Goal: Task Accomplishment & Management: Complete application form

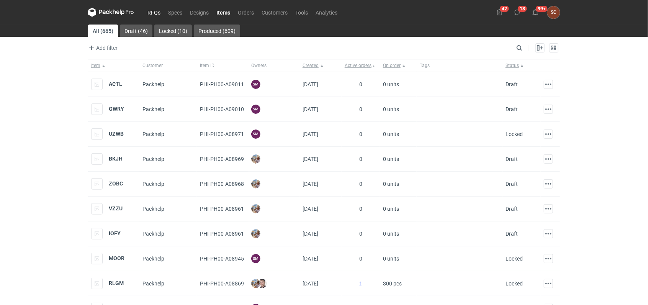
click at [155, 16] on link "RFQs" at bounding box center [154, 12] width 21 height 9
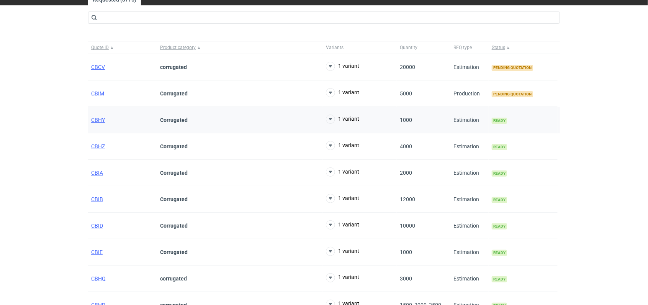
scroll to position [43, 0]
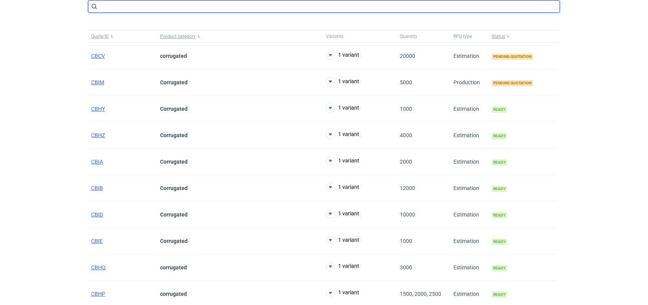
click at [119, 6] on input "text" at bounding box center [324, 6] width 472 height 12
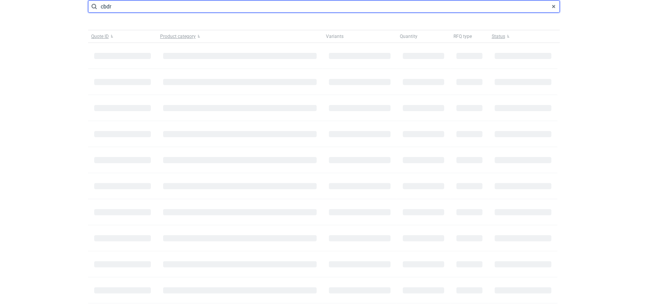
type input "cbdr"
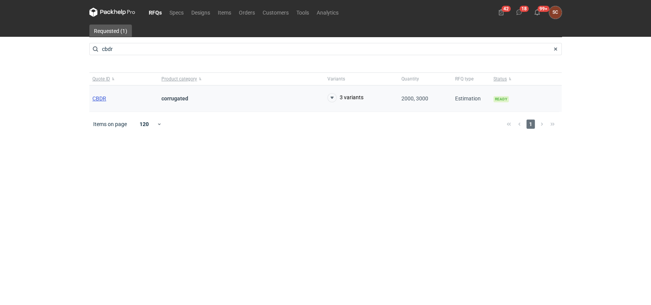
click at [96, 95] on span "CBDR" at bounding box center [99, 98] width 14 height 6
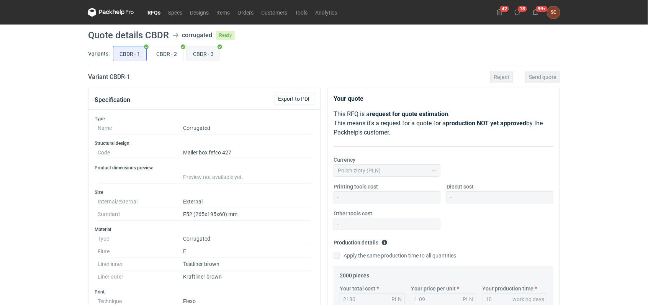
click at [194, 57] on input "CBDR - 3" at bounding box center [203, 53] width 33 height 15
radio input "true"
click at [33, 92] on div "RFQs Specs Designs Items Orders Customers Tools Analytics 42 18 99+ SC Sylwia C…" at bounding box center [324, 152] width 648 height 305
click at [154, 13] on link "RFQs" at bounding box center [154, 12] width 21 height 9
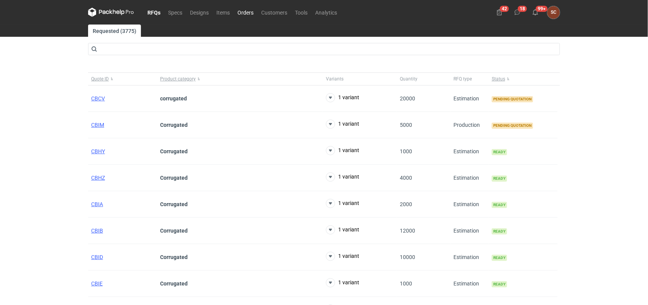
click at [241, 10] on link "Orders" at bounding box center [246, 12] width 24 height 9
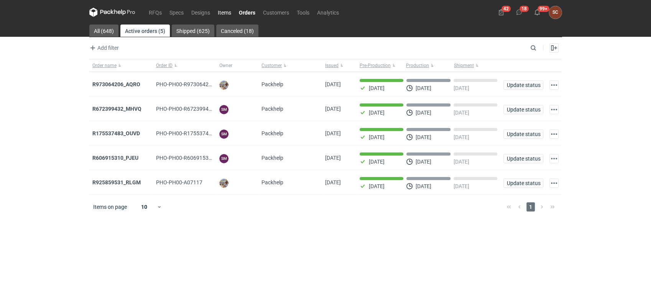
click at [221, 13] on link "Items" at bounding box center [224, 12] width 21 height 9
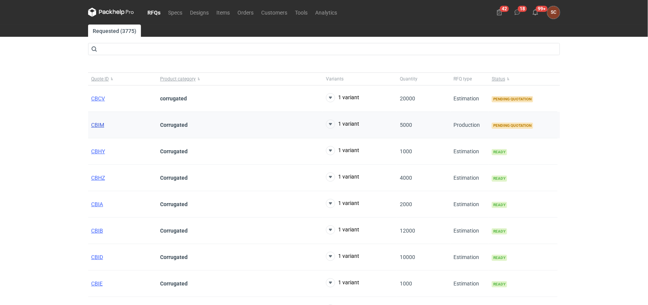
click at [96, 125] on span "CBIM" at bounding box center [97, 125] width 13 height 6
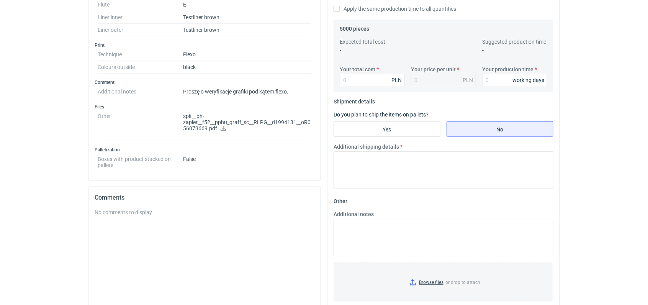
scroll to position [255, 0]
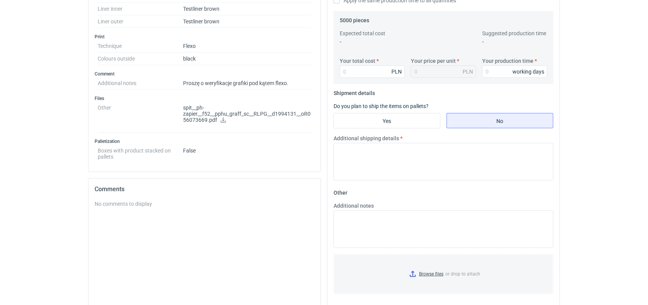
click at [117, 202] on div "No comments to display" at bounding box center [205, 204] width 220 height 8
click at [109, 204] on div "No comments to display" at bounding box center [205, 204] width 220 height 8
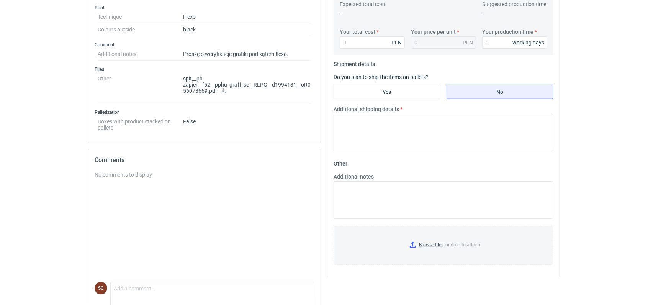
scroll to position [311, 0]
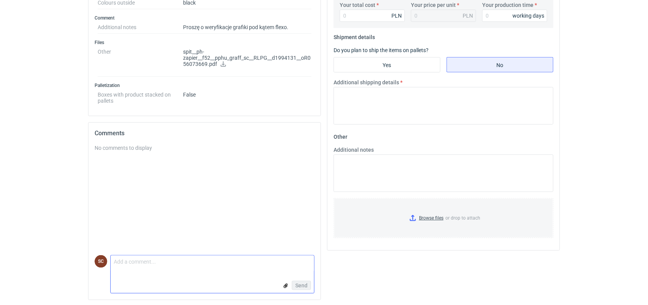
click at [118, 270] on textarea "Comment message" at bounding box center [212, 264] width 203 height 16
click at [218, 260] on textarea "Dzień doby w pliku jest bitmapa, jeśli otrzymy wektor" at bounding box center [212, 264] width 203 height 16
click at [253, 266] on textarea "Dzień doby w pliku jest bitmapa, jeśli otrzymamy wektor" at bounding box center [212, 264] width 203 height 16
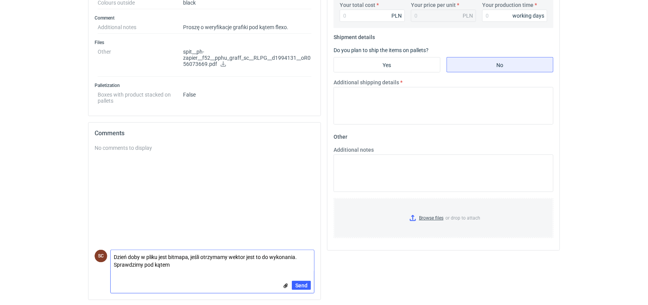
click at [200, 266] on textarea "Dzień doby w pliku jest bitmapa, jeśli otrzymamy wektor jest to do wykonania. S…" at bounding box center [212, 260] width 203 height 21
click at [256, 262] on textarea "Dzień doby w pliku jest bitmapa, jeśli otrzymamy wektor jest to do wykonania. S…" at bounding box center [212, 260] width 203 height 21
click at [252, 262] on textarea "Dzień doby w pliku jest bitmapa, jeśli otrzymamy wektor jest to do wykonania. S…" at bounding box center [212, 260] width 203 height 21
type textarea "Dzień doby w pliku jest bitmapa, jeśli otrzymamy wektor jest to do wykonania. S…"
click at [300, 283] on span "Send" at bounding box center [301, 285] width 12 height 5
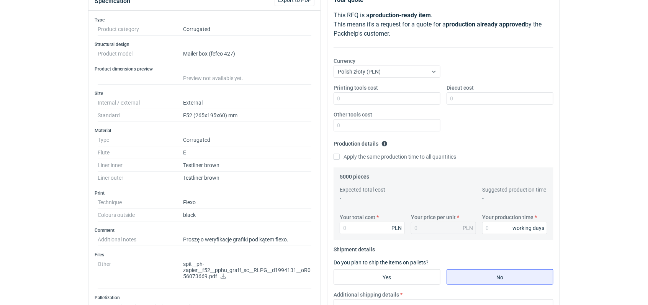
scroll to position [98, 0]
click at [352, 106] on div "Printing tools cost Diecut cost Other tools cost" at bounding box center [444, 112] width 226 height 54
click at [353, 100] on input "Printing tools cost" at bounding box center [387, 99] width 107 height 12
type input "300"
click at [338, 156] on input "Apply the same production time to all quantities" at bounding box center [337, 157] width 6 height 6
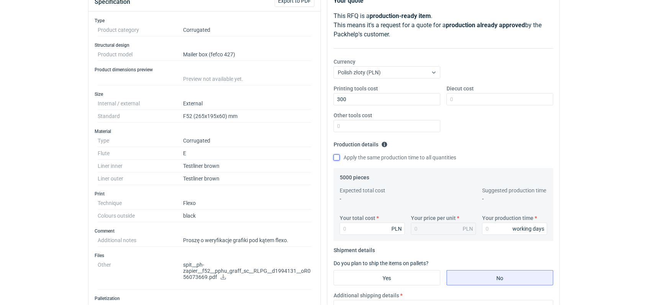
checkbox input "true"
click at [498, 226] on input "Your production time" at bounding box center [514, 229] width 65 height 12
type input "12"
click at [499, 128] on div "Printing tools cost 300 Diecut cost Other tools cost" at bounding box center [444, 112] width 226 height 54
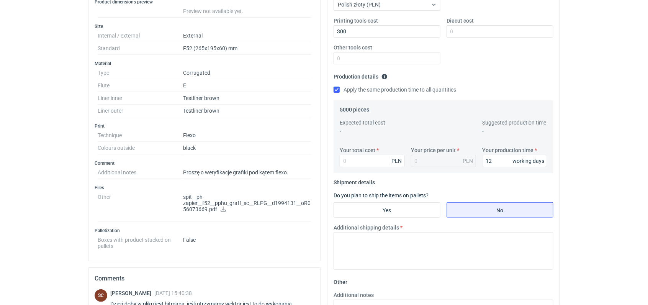
scroll to position [184, 0]
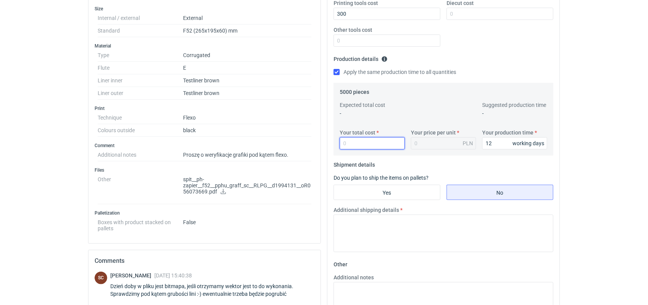
click at [358, 138] on input "Your total cost" at bounding box center [372, 143] width 65 height 12
type input "4850"
type input "0.97"
type input "4850"
click at [353, 190] on input "Yes" at bounding box center [387, 192] width 106 height 15
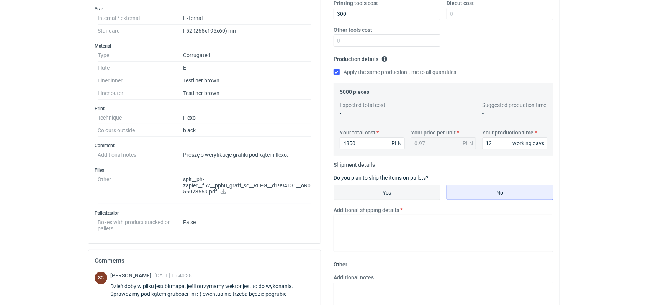
radio input "true"
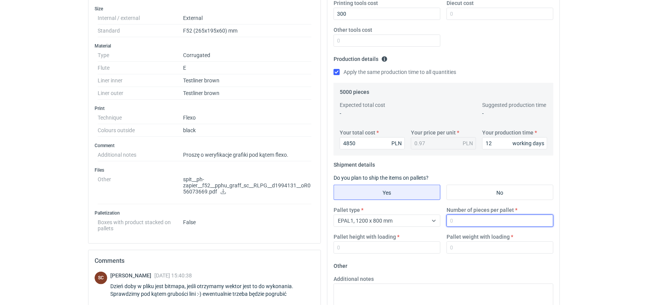
click at [462, 219] on input "Number of pieces per pallet" at bounding box center [500, 221] width 107 height 12
type input "2000"
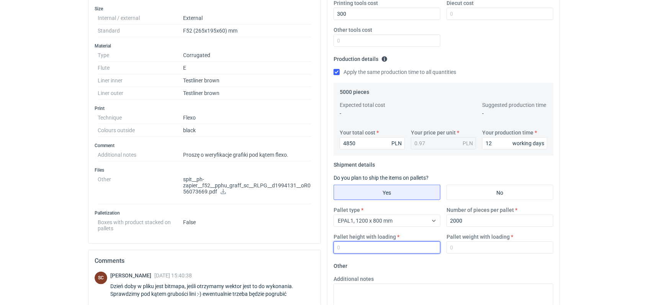
click at [386, 249] on input "Pallet height with loading" at bounding box center [387, 247] width 107 height 12
type input "1800"
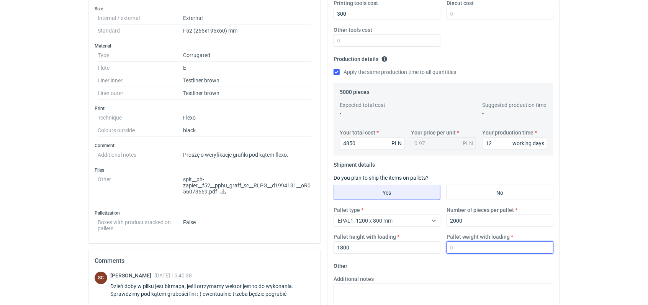
click at [467, 249] on input "Pallet weight with loading" at bounding box center [500, 247] width 107 height 12
type input "200"
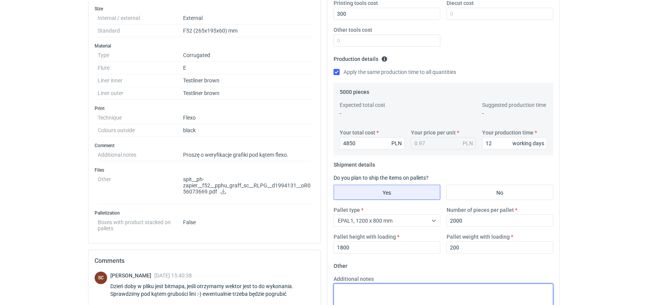
click at [451, 298] on textarea "Additional notes" at bounding box center [444, 303] width 220 height 38
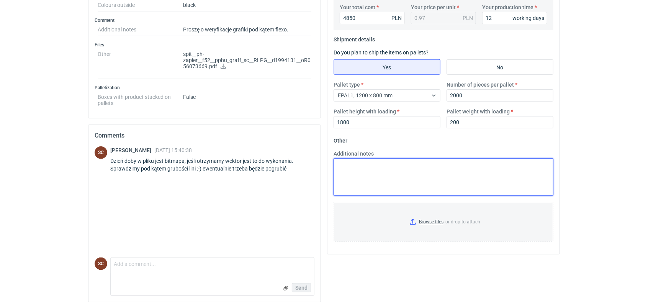
scroll to position [311, 0]
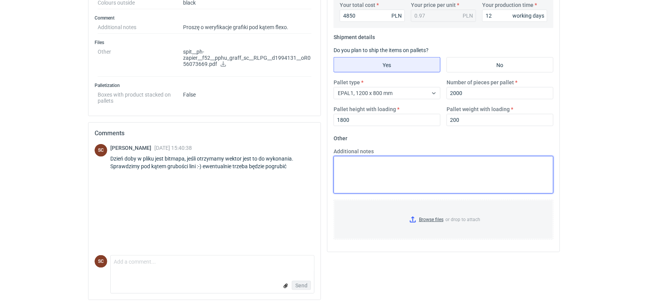
click at [398, 177] on textarea "Additional notes" at bounding box center [444, 175] width 220 height 38
click at [370, 165] on textarea "Wykrojnik F" at bounding box center [444, 175] width 220 height 38
click at [372, 172] on textarea "Wykrojnik F52" at bounding box center [444, 175] width 220 height 38
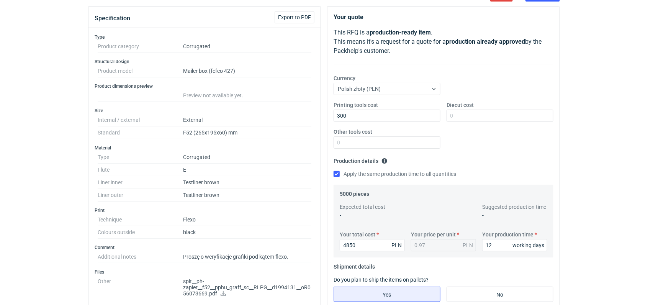
scroll to position [13, 0]
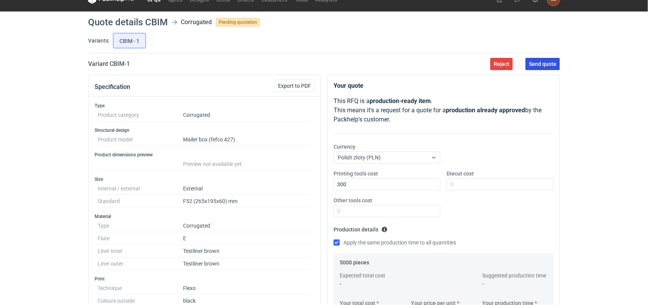
type textarea "Wykrojnik F52"
click at [535, 65] on span "Send quote" at bounding box center [543, 63] width 28 height 5
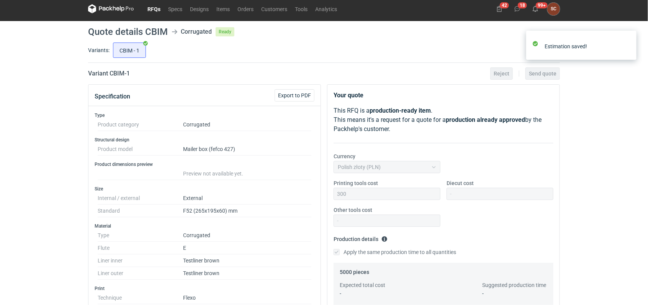
scroll to position [0, 0]
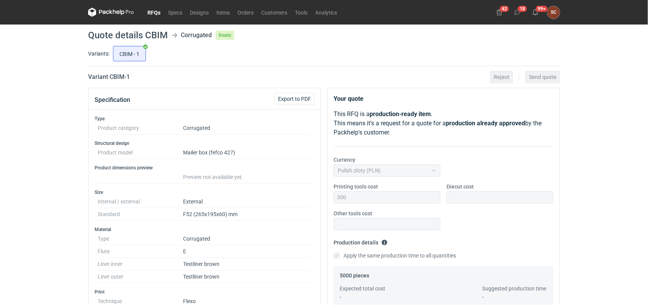
click at [151, 13] on link "RFQs" at bounding box center [154, 12] width 21 height 9
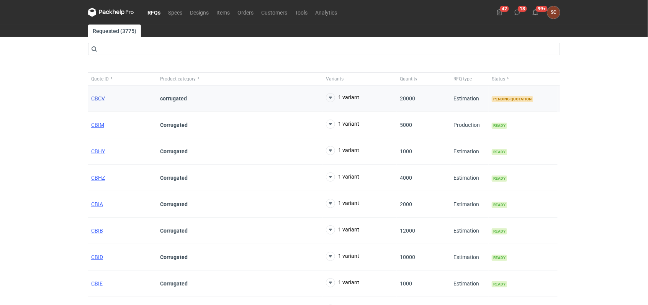
click at [101, 98] on span "CBCV" at bounding box center [98, 98] width 14 height 6
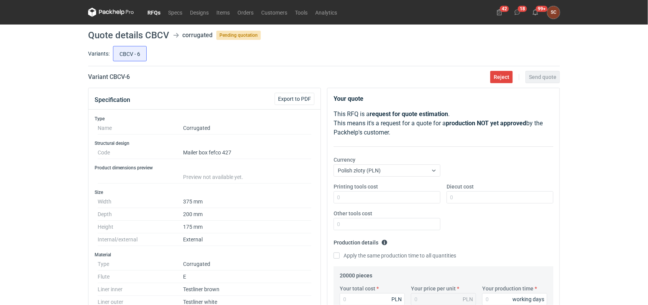
click at [243, 6] on nav "RFQs Specs Designs Items Orders Customers Tools Analytics" at bounding box center [214, 12] width 253 height 25
click at [241, 13] on link "Orders" at bounding box center [246, 12] width 24 height 9
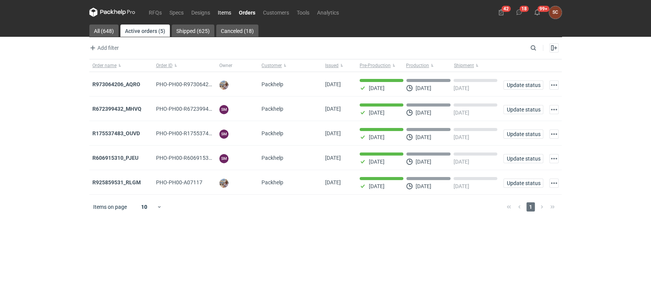
click at [223, 12] on link "Items" at bounding box center [224, 12] width 21 height 9
